Goal: Information Seeking & Learning: Learn about a topic

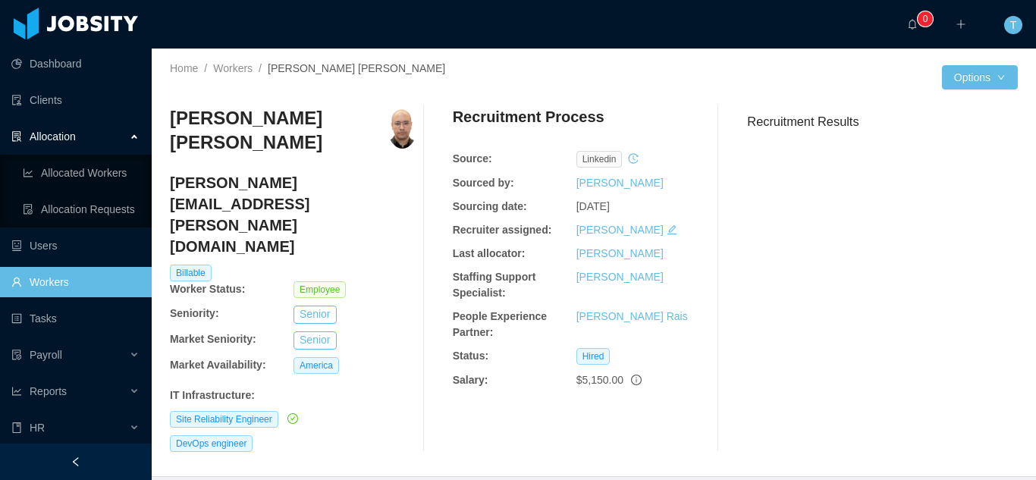
scroll to position [55, 0]
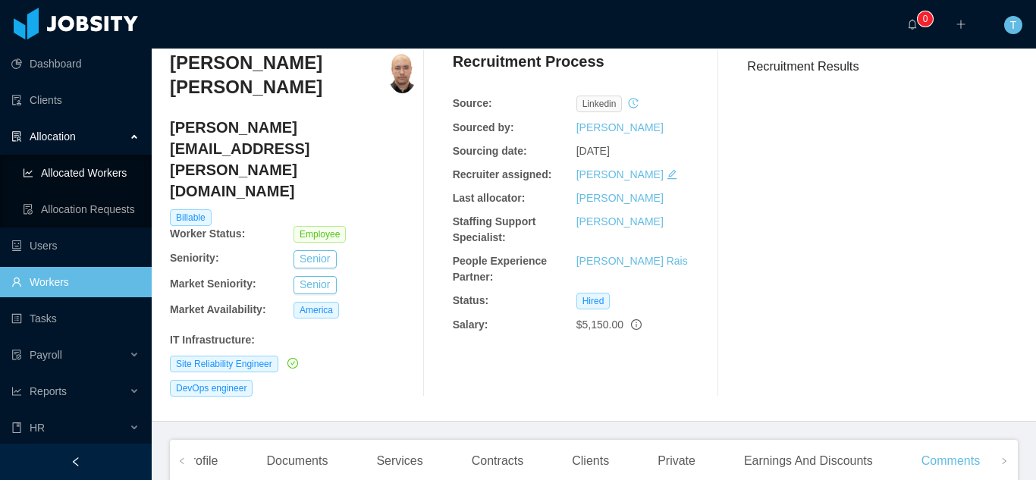
click at [83, 168] on link "Allocated Workers" at bounding box center [81, 173] width 117 height 30
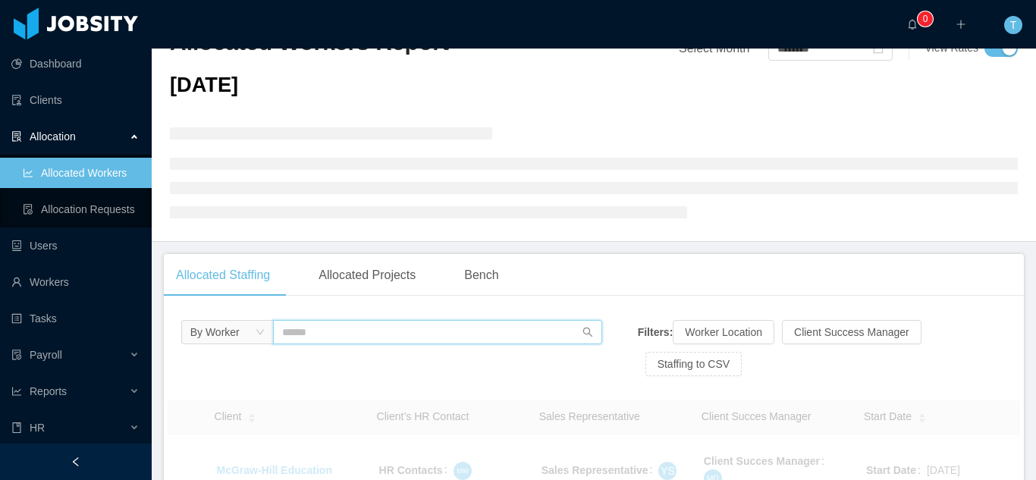
click at [303, 333] on input "text" at bounding box center [438, 332] width 330 height 24
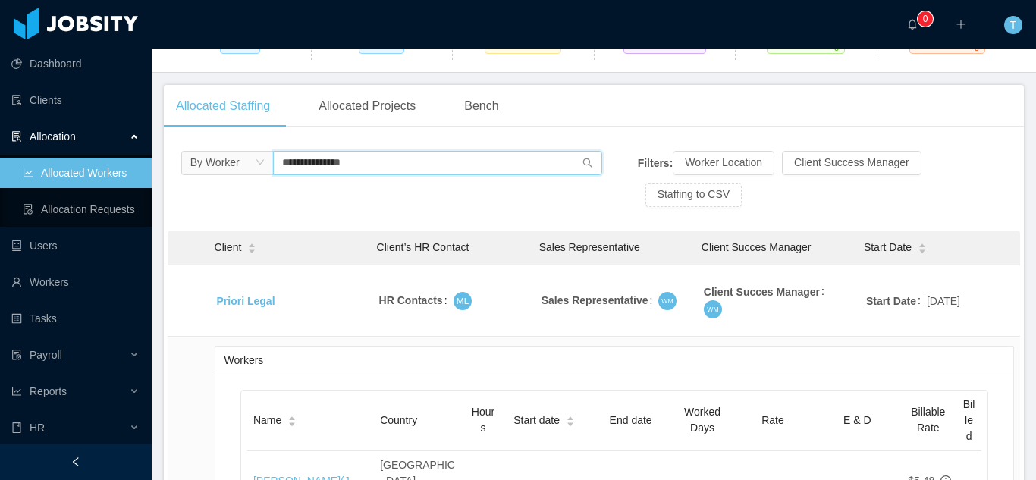
scroll to position [206, 0]
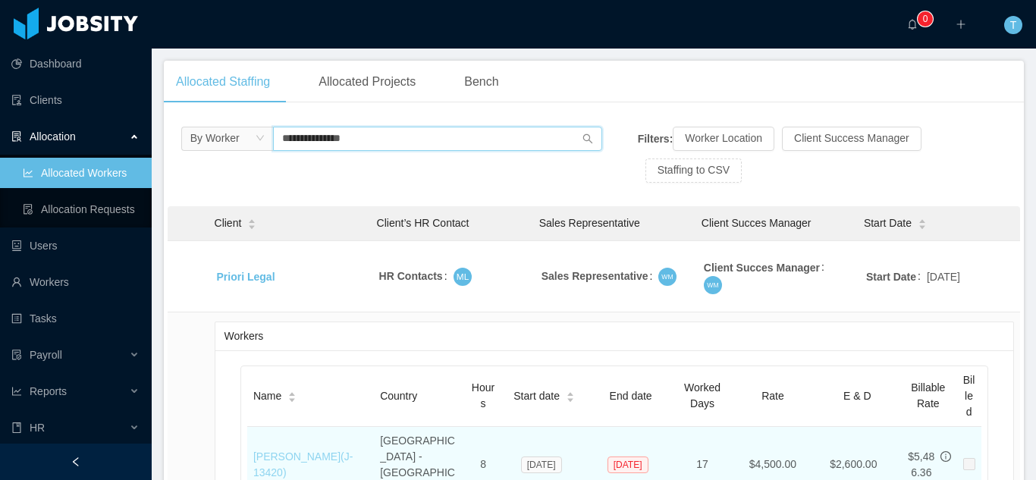
type input "**********"
click at [286, 450] on link "[PERSON_NAME] (J- 13420 )" at bounding box center [302, 464] width 99 height 28
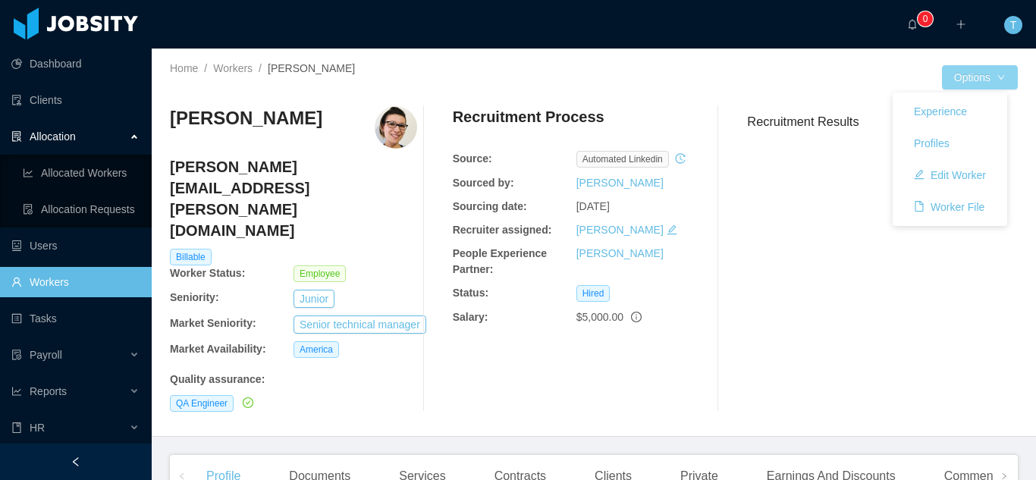
click at [992, 84] on button "Options" at bounding box center [980, 77] width 76 height 24
click at [956, 108] on button "Experience" at bounding box center [939, 111] width 77 height 24
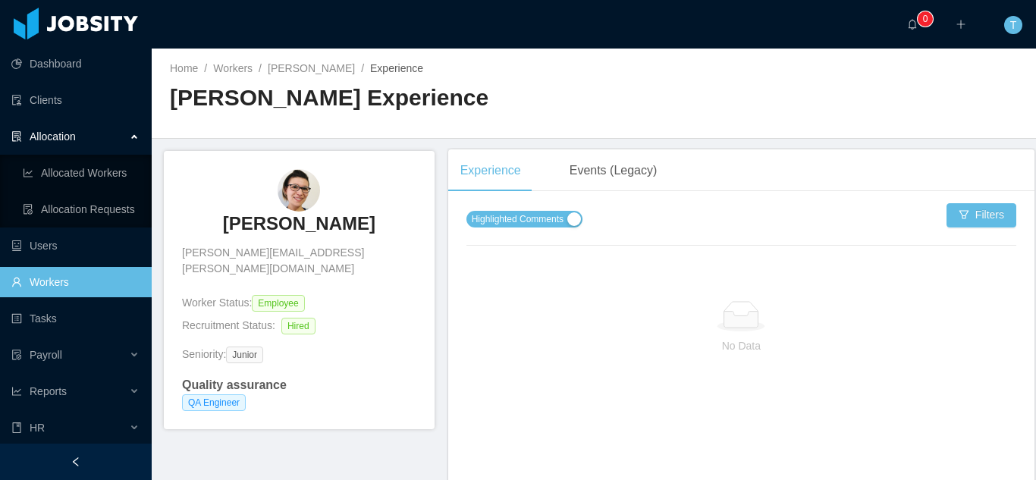
click at [538, 224] on span "Highlighted Comments" at bounding box center [518, 219] width 92 height 15
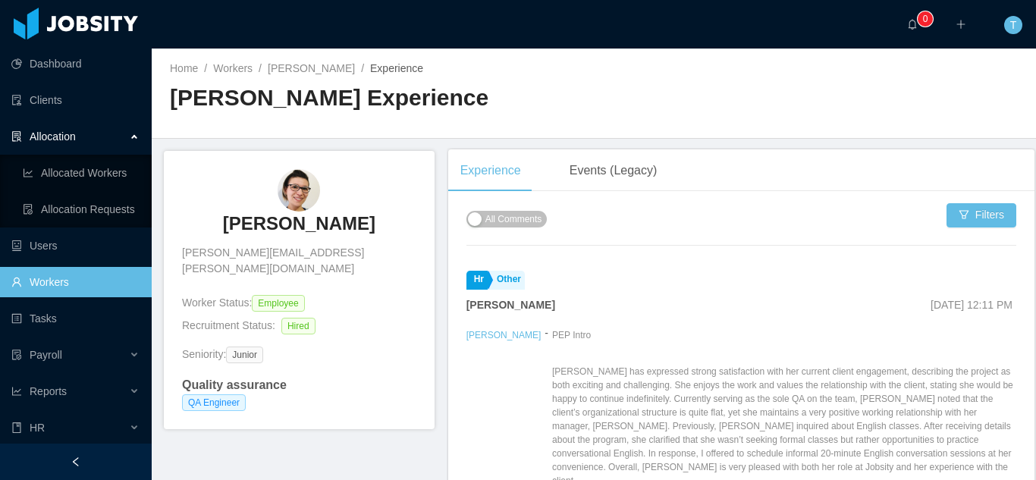
drag, startPoint x: 1035, startPoint y: 76, endPoint x: 1035, endPoint y: 54, distance: 22.0
click at [1035, 54] on div at bounding box center [1035, 240] width 1 height 480
click at [93, 172] on link "Allocated Workers" at bounding box center [81, 173] width 117 height 30
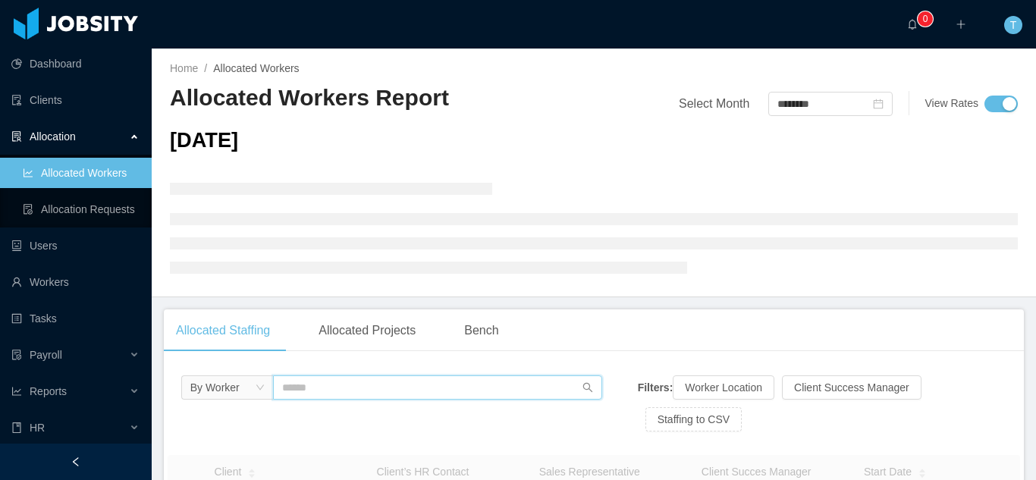
click at [309, 383] on input "text" at bounding box center [438, 387] width 330 height 24
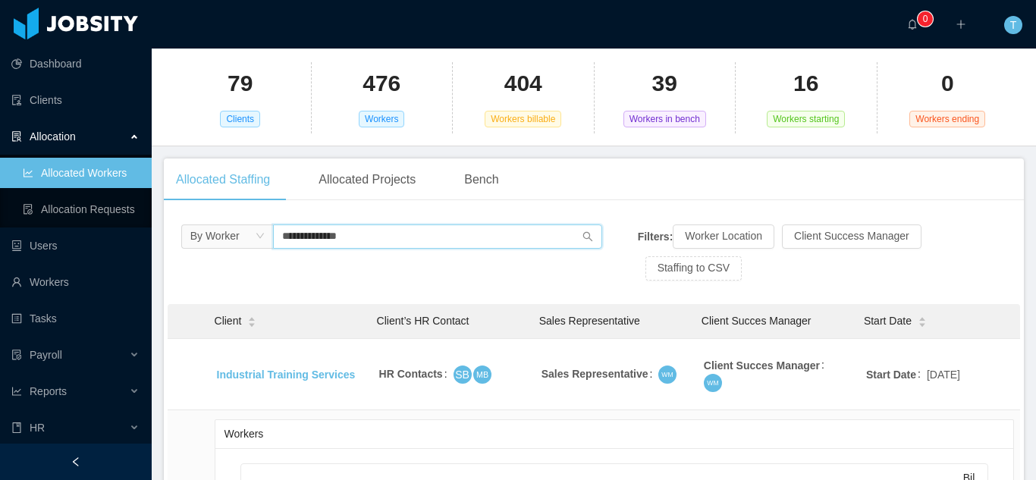
scroll to position [199, 0]
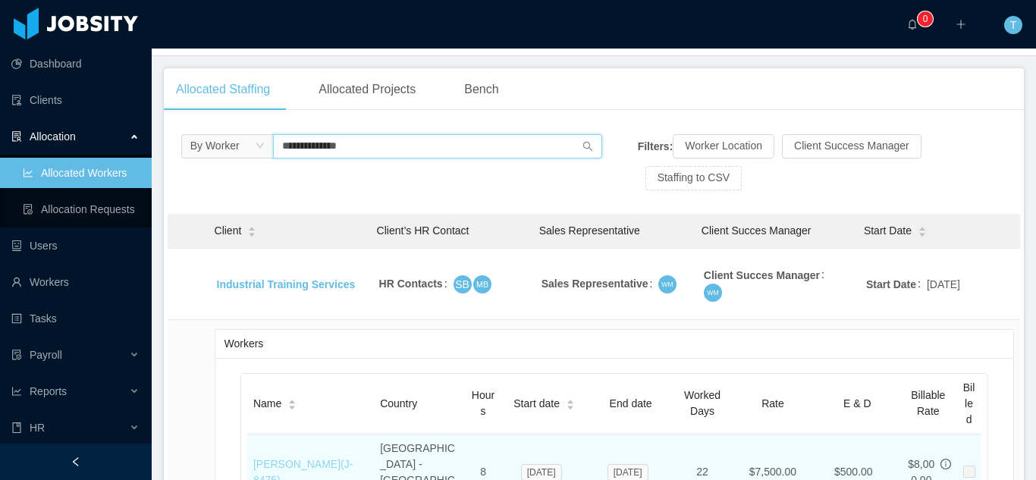
type input "**********"
click at [317, 458] on link "[PERSON_NAME] (J- 8475 )" at bounding box center [302, 472] width 99 height 28
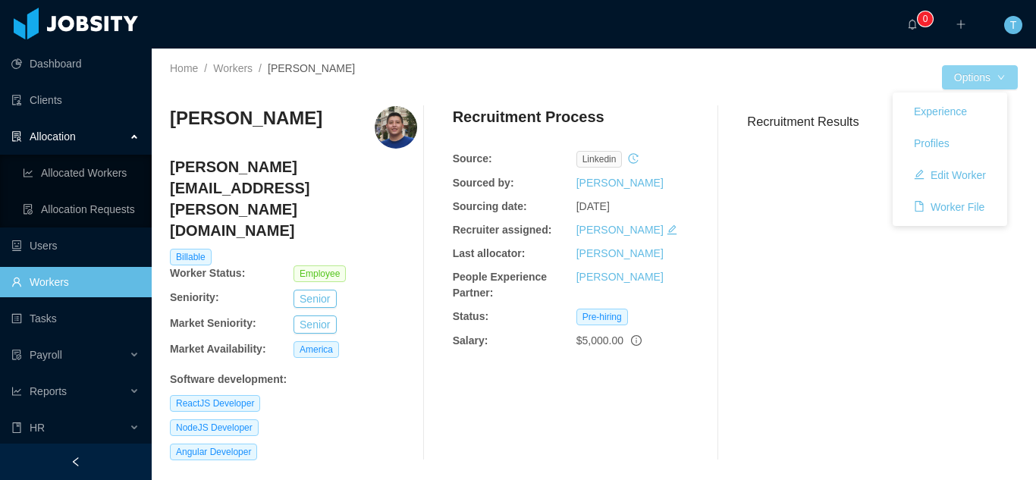
click at [995, 77] on button "Options" at bounding box center [980, 77] width 76 height 24
click at [952, 109] on button "Experience" at bounding box center [939, 111] width 77 height 24
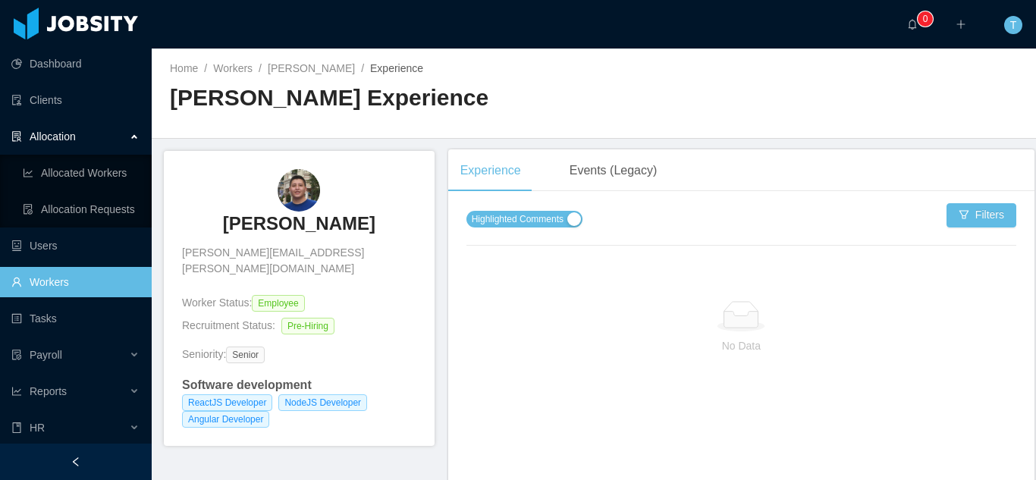
click at [516, 219] on span "Highlighted Comments" at bounding box center [518, 219] width 92 height 15
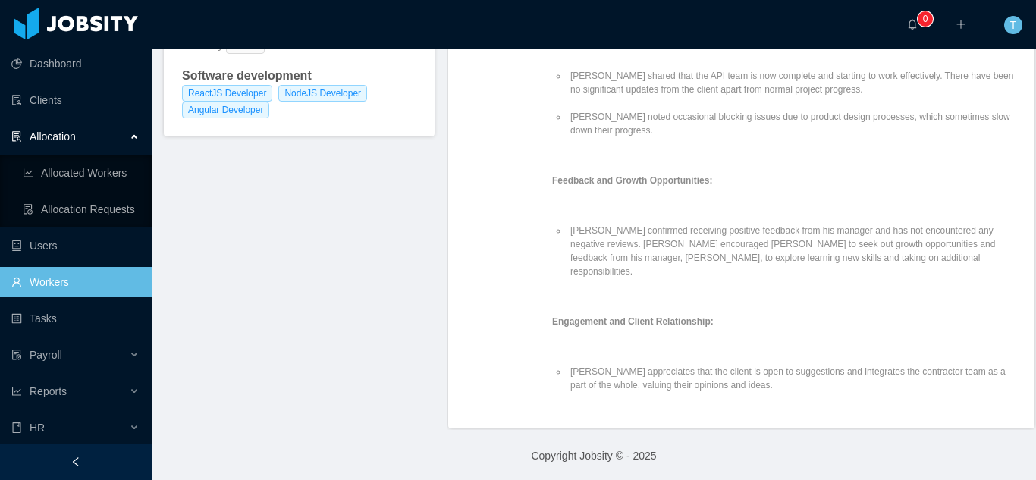
scroll to position [312, 0]
